Goal: Task Accomplishment & Management: Manage account settings

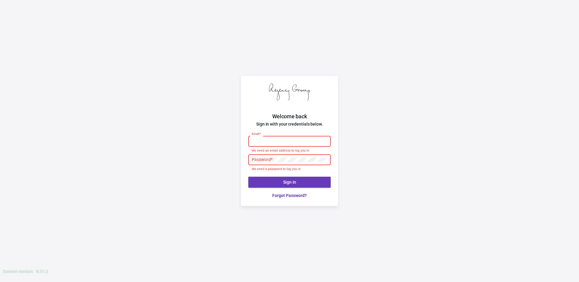
click at [267, 141] on input "Email *" at bounding box center [290, 141] width 76 height 5
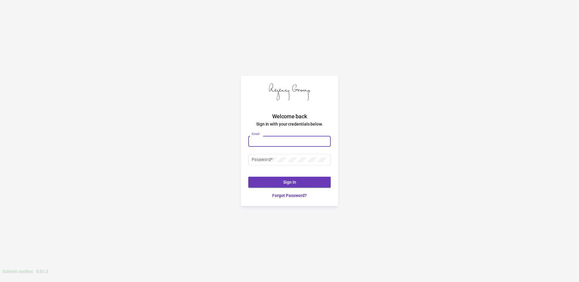
click at [269, 142] on input "Email *" at bounding box center [290, 141] width 76 height 5
type input "[PERSON_NAME][EMAIL_ADDRESS][DOMAIN_NAME]"
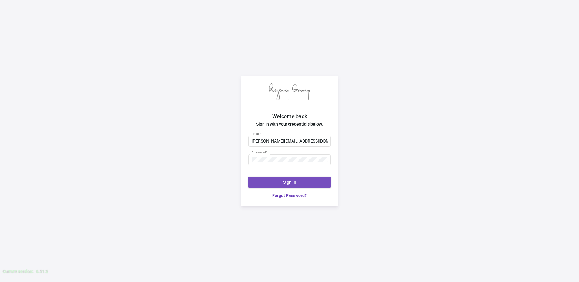
click at [275, 180] on button "Sign In" at bounding box center [289, 182] width 82 height 11
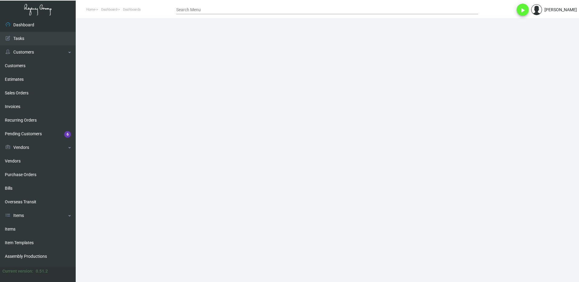
drag, startPoint x: 12, startPoint y: 229, endPoint x: 104, endPoint y: 185, distance: 101.2
click at [12, 229] on link "Items" at bounding box center [38, 230] width 76 height 14
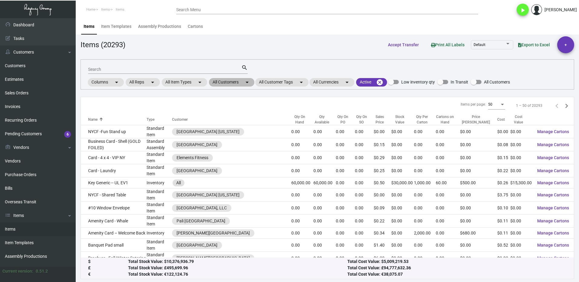
click at [230, 79] on mat-chip "All Customers arrow_drop_down" at bounding box center [231, 82] width 45 height 8
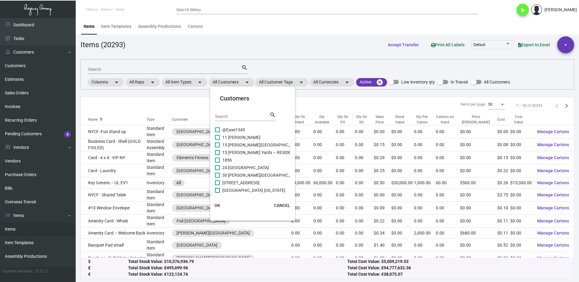
click at [232, 116] on input "Search" at bounding box center [242, 116] width 55 height 5
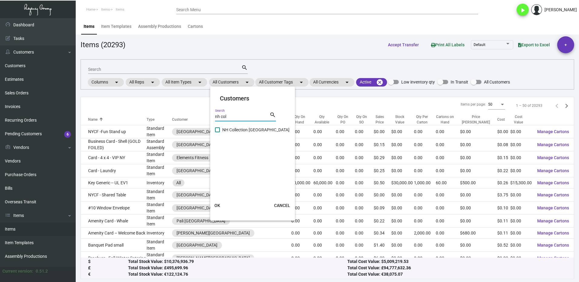
type input "nh col"
click at [221, 128] on label "NH Collection [GEOGRAPHIC_DATA]" at bounding box center [252, 129] width 74 height 7
click at [217, 132] on input "NH Collection [GEOGRAPHIC_DATA]" at bounding box center [217, 132] width 0 height 0
checkbox input "true"
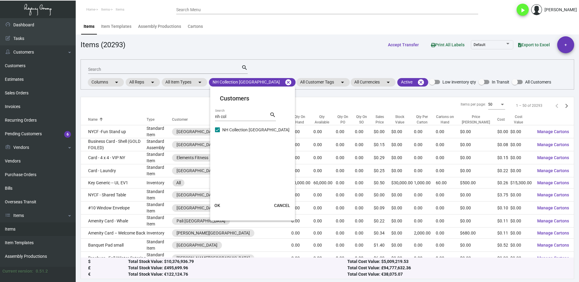
click at [218, 208] on span "OK" at bounding box center [217, 205] width 6 height 5
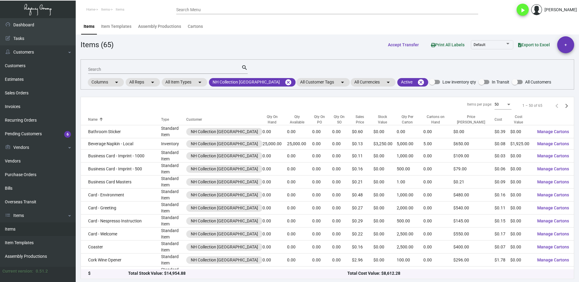
click at [100, 71] on input "Search" at bounding box center [164, 69] width 153 height 5
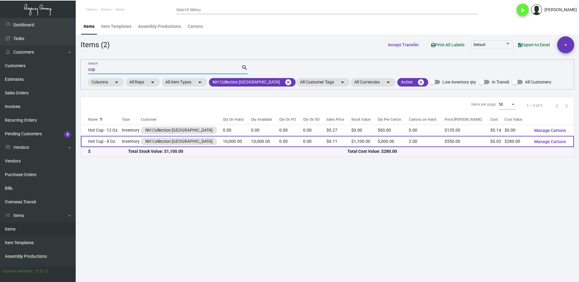
type input "cup"
click at [107, 140] on td "Hot Cup - 4 Oz." at bounding box center [101, 141] width 41 height 11
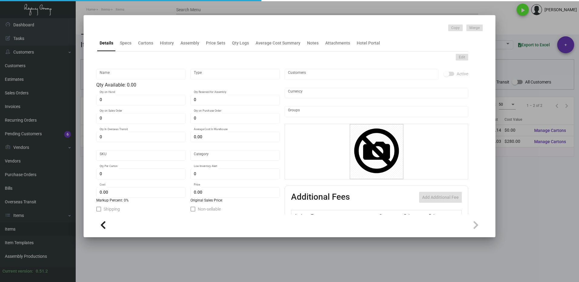
type input "Hot Cup - 4 Oz."
type input "Inventory"
type input "10,000"
type input "$ 0.0622"
type input "Overseas"
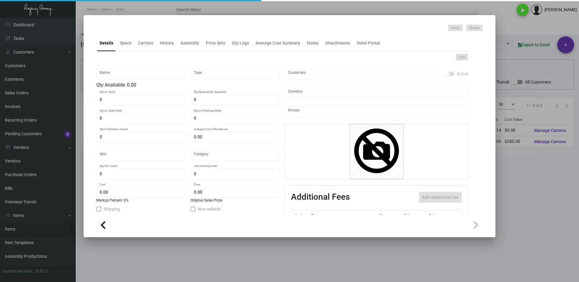
type input "5,000"
type input "$ 0.028"
type input "$ 0.11"
checkbox input "true"
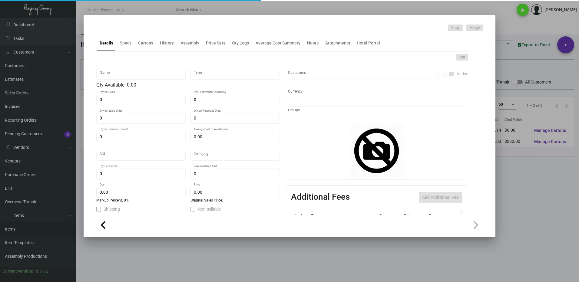
type input "United States Dollar $"
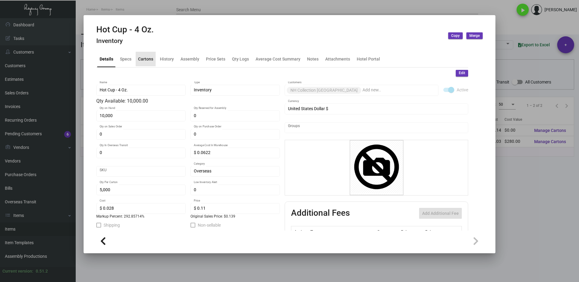
click at [142, 58] on div "Cartons" at bounding box center [145, 59] width 15 height 6
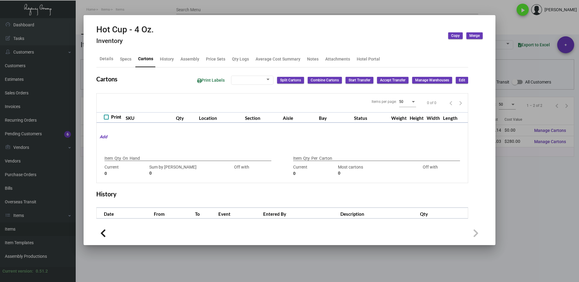
type input "10,000"
type input "10000"
type input "0"
type input "5,000"
type input "5000"
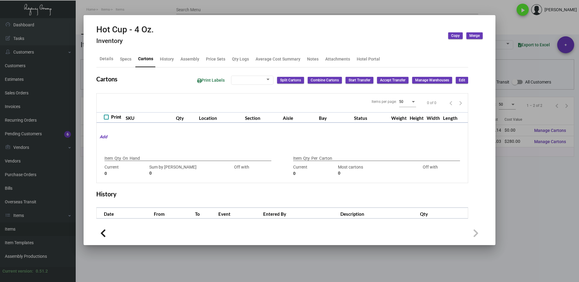
type input "0"
